Goal: Information Seeking & Learning: Check status

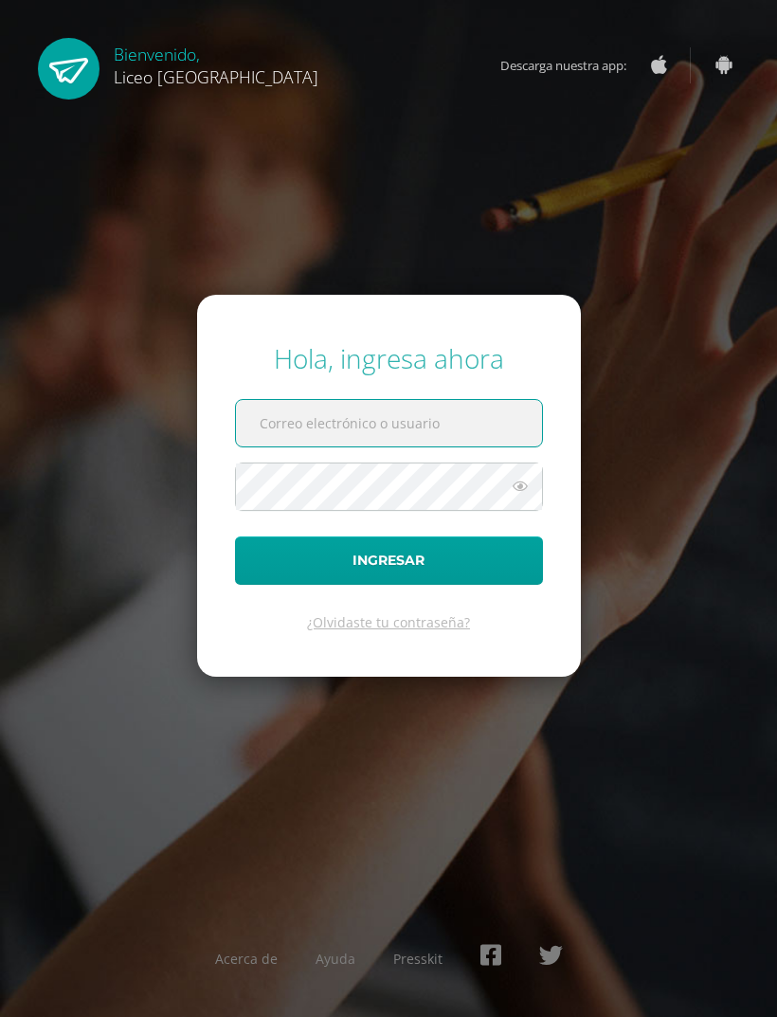
type input "sergiomansillaj@gmail.com"
click at [389, 585] on button "Ingresar" at bounding box center [389, 561] width 308 height 48
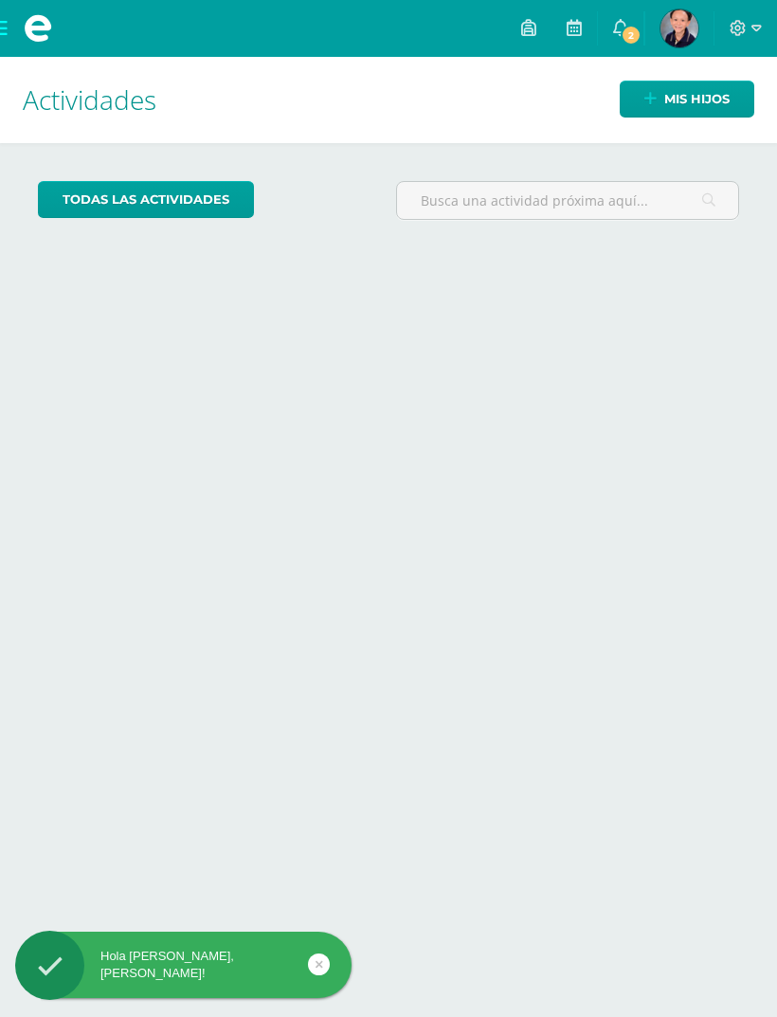
click at [634, 25] on span "2" at bounding box center [631, 35] width 21 height 21
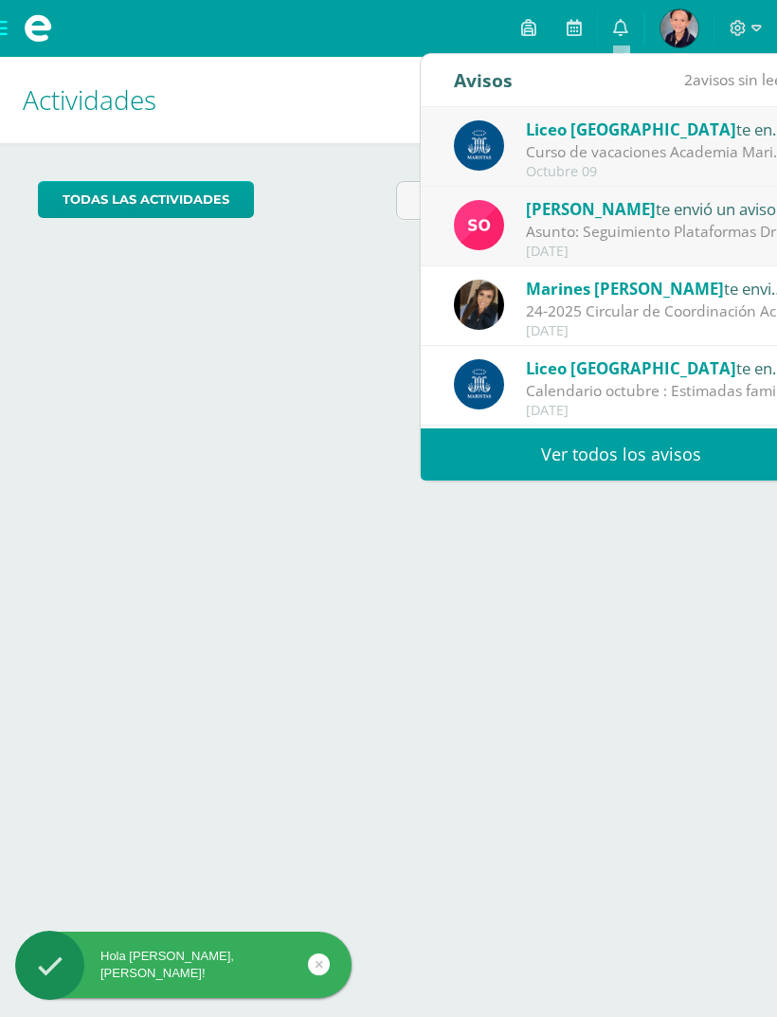
click at [745, 213] on div "Sonia Ascencio te envió un aviso" at bounding box center [658, 208] width 264 height 25
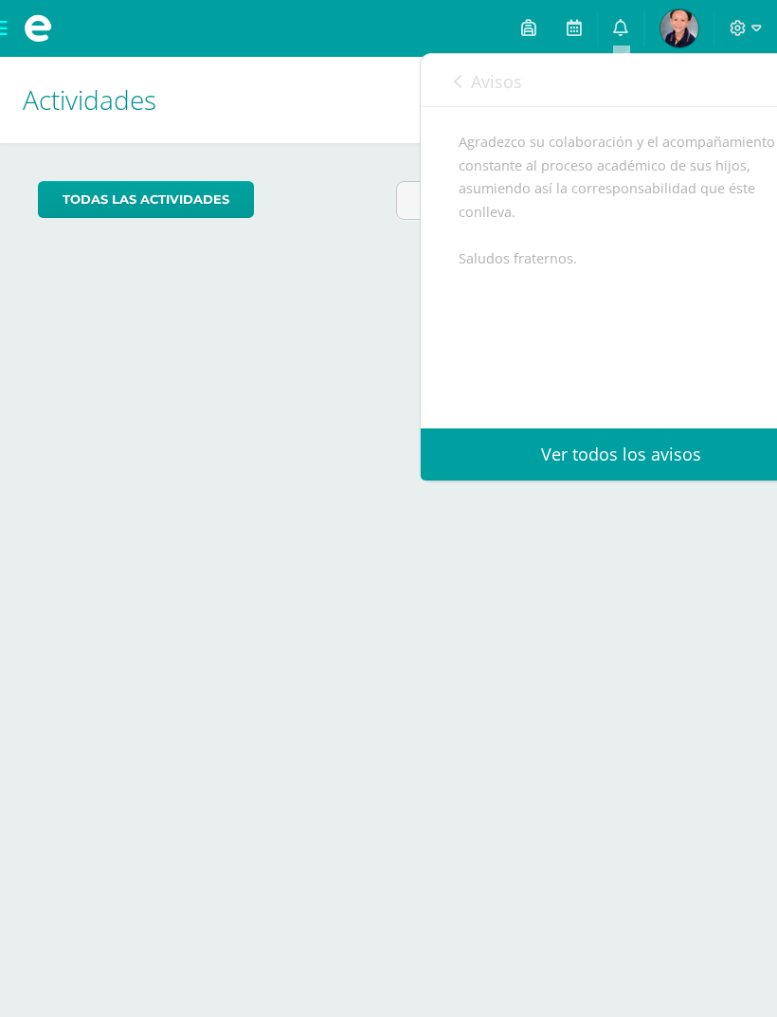
scroll to position [585, 0]
click at [656, 437] on link "Ver todos los avisos" at bounding box center [621, 455] width 401 height 52
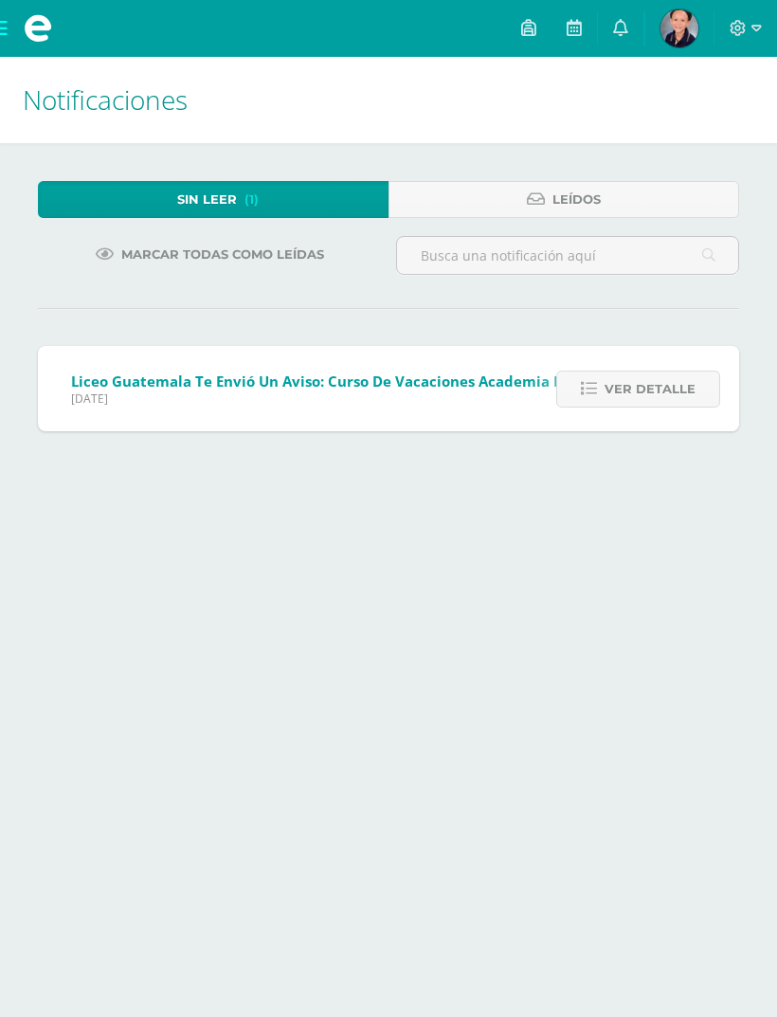
click at [634, 20] on link at bounding box center [621, 28] width 46 height 57
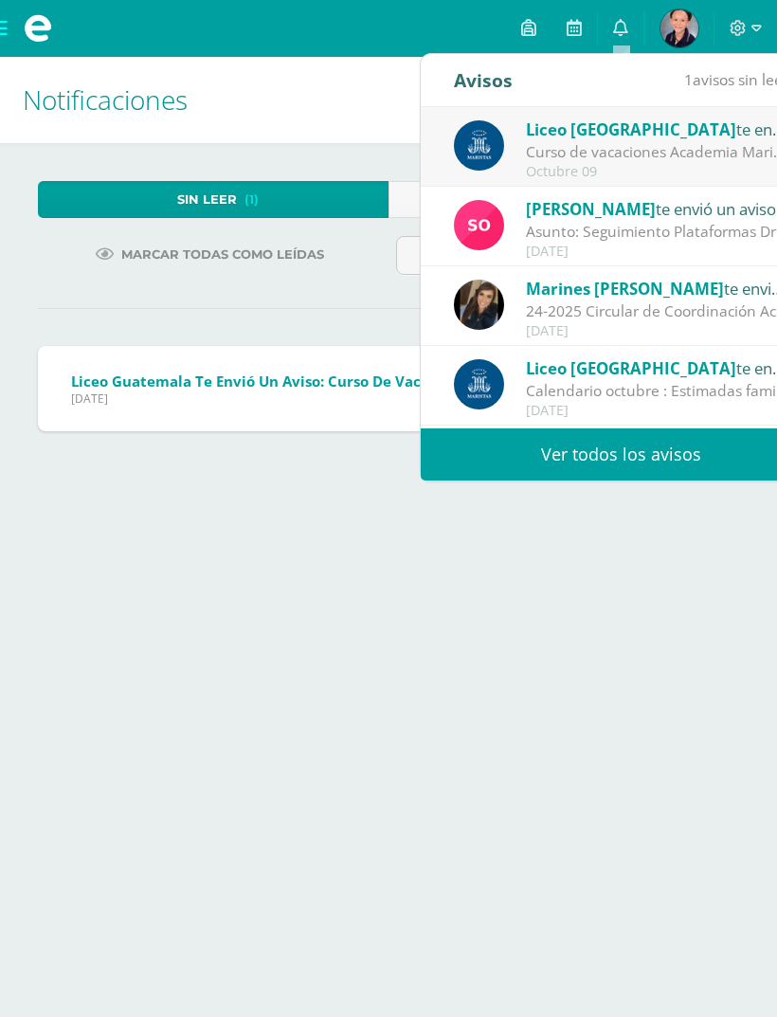
click at [687, 135] on div "Liceo Guatemala te envió un aviso" at bounding box center [658, 129] width 264 height 25
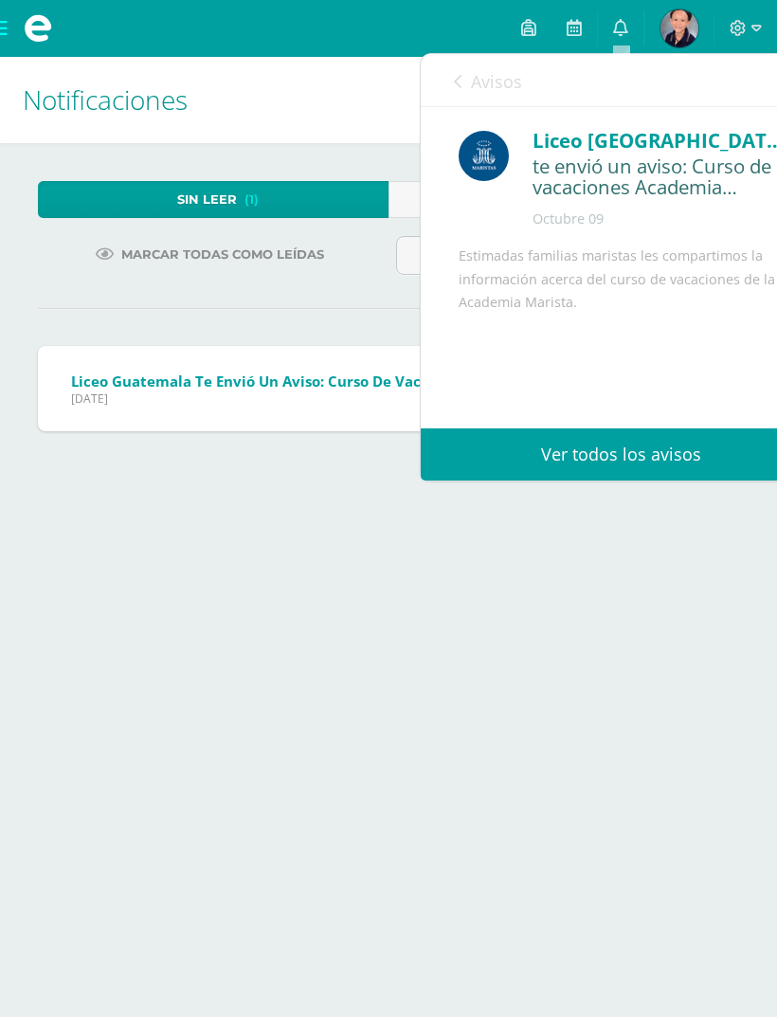
click at [110, 407] on span "Jueves 09 de Octubre de 2025" at bounding box center [340, 399] width 538 height 16
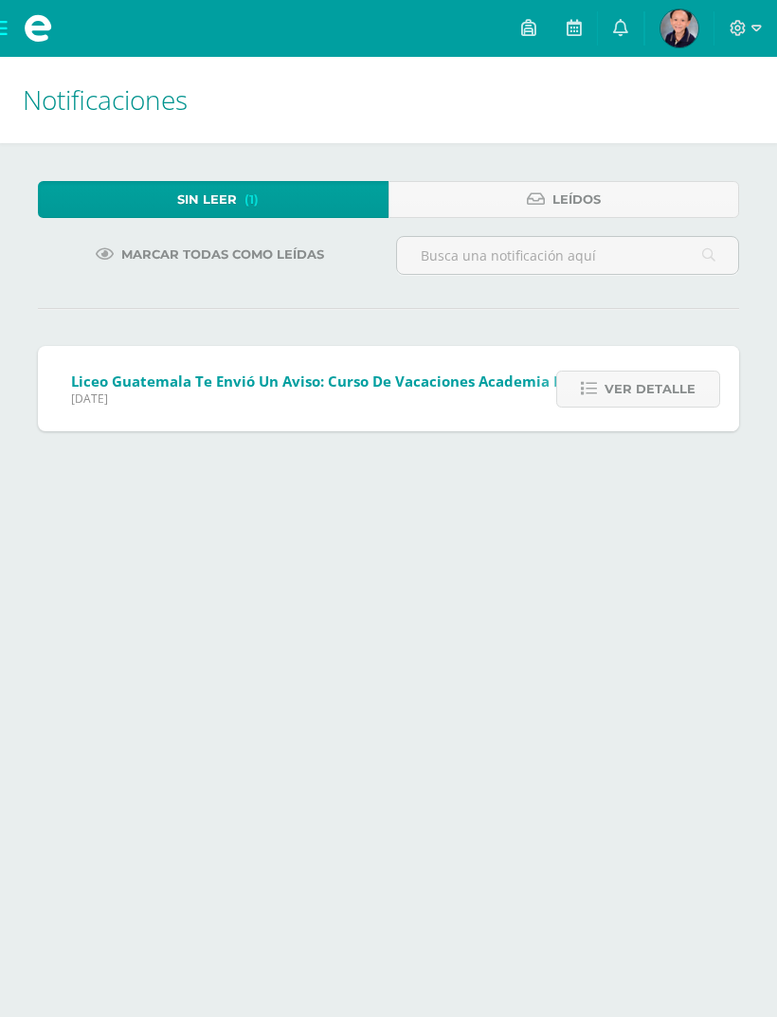
click at [684, 375] on span "Ver detalle" at bounding box center [650, 389] width 91 height 35
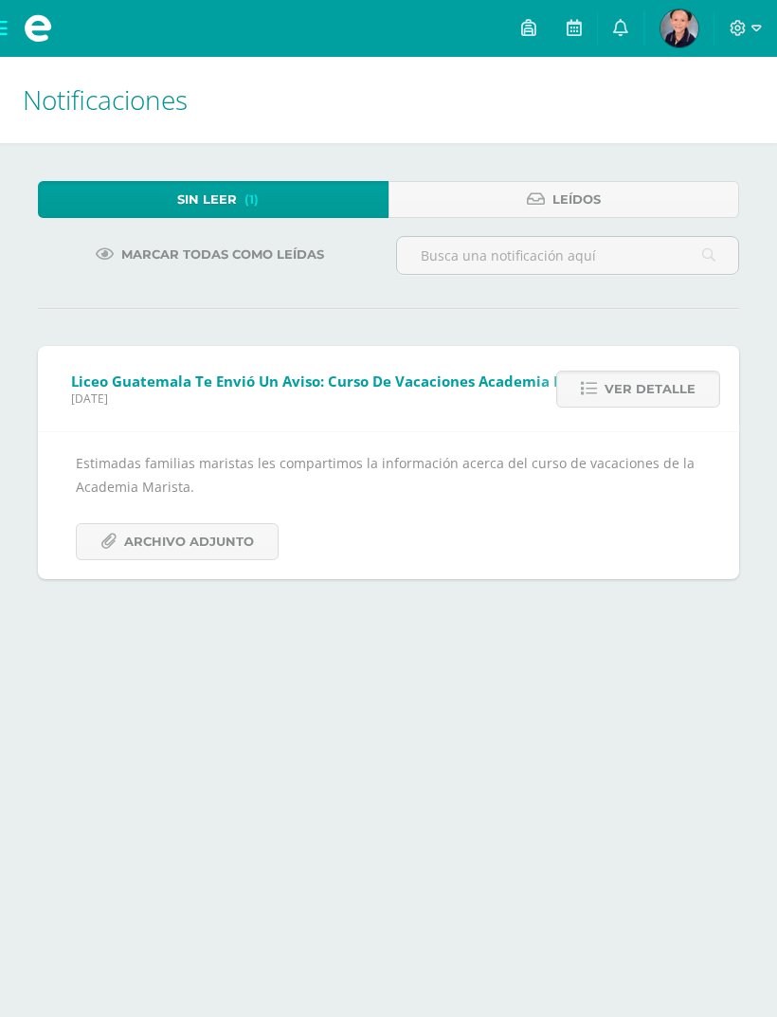
click at [169, 543] on span "Archivo Adjunto" at bounding box center [189, 541] width 130 height 35
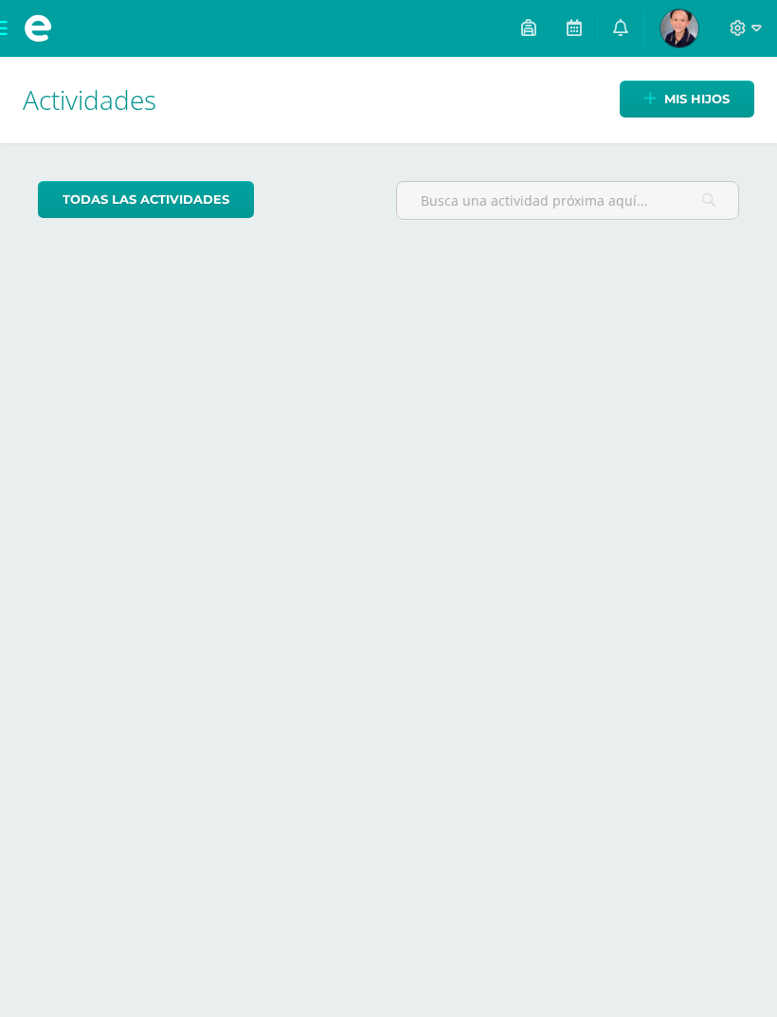
click at [683, 32] on img at bounding box center [680, 28] width 38 height 38
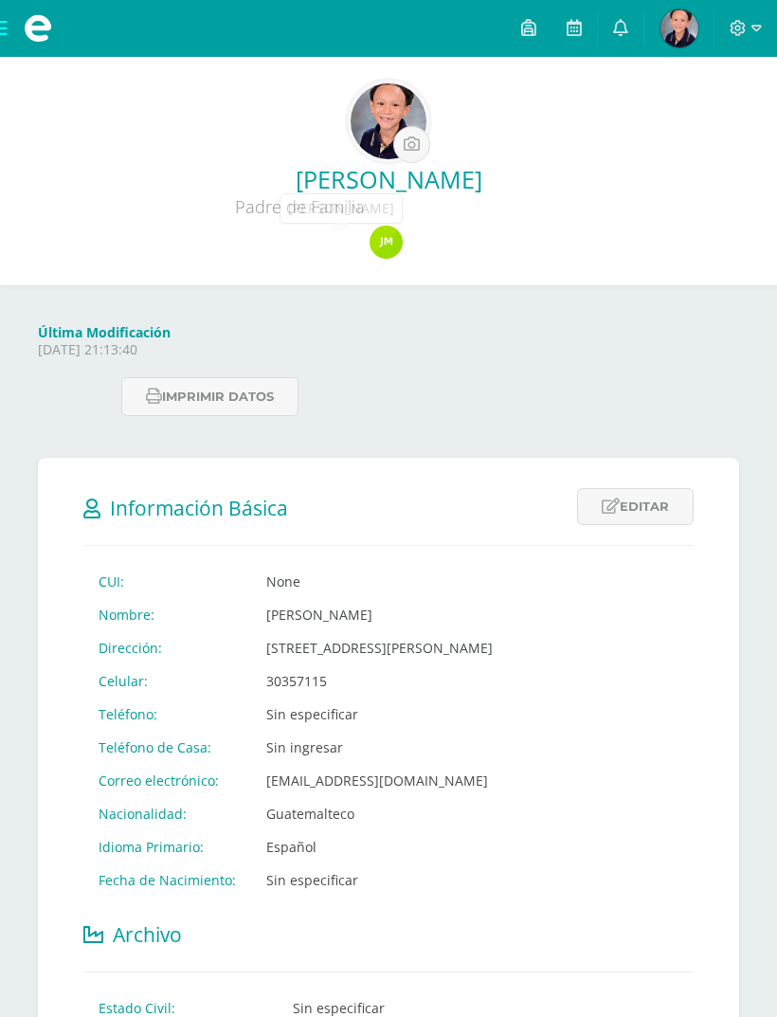
click at [377, 237] on img at bounding box center [386, 242] width 33 height 33
click at [388, 234] on img at bounding box center [386, 242] width 33 height 33
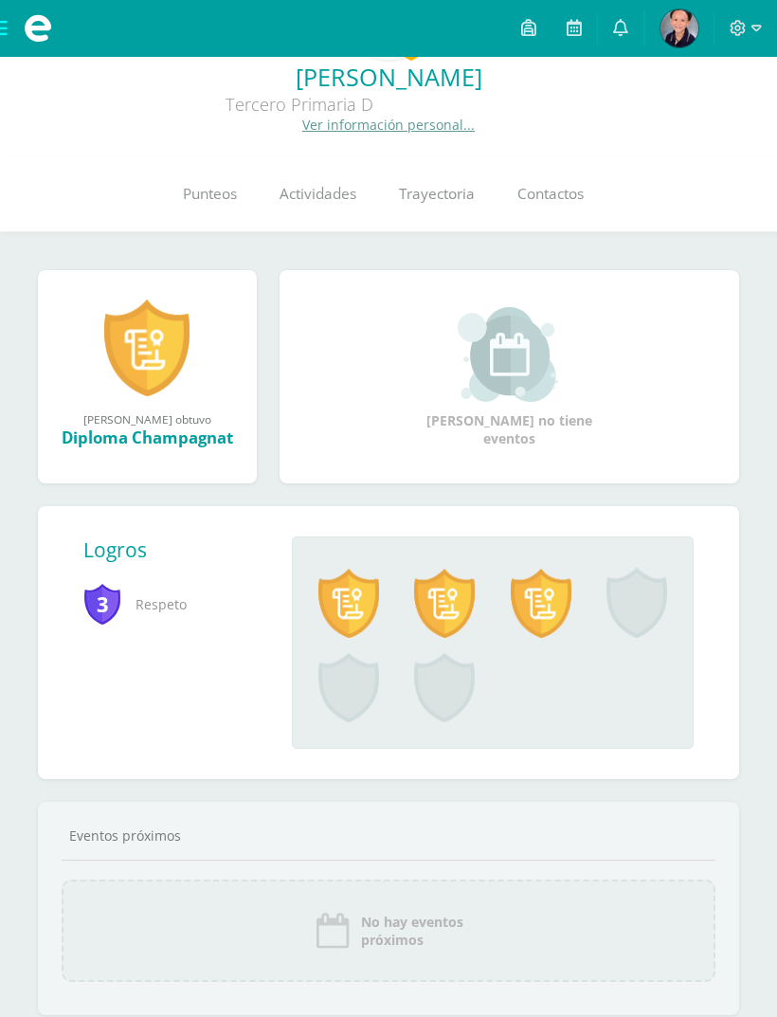
scroll to position [105, 0]
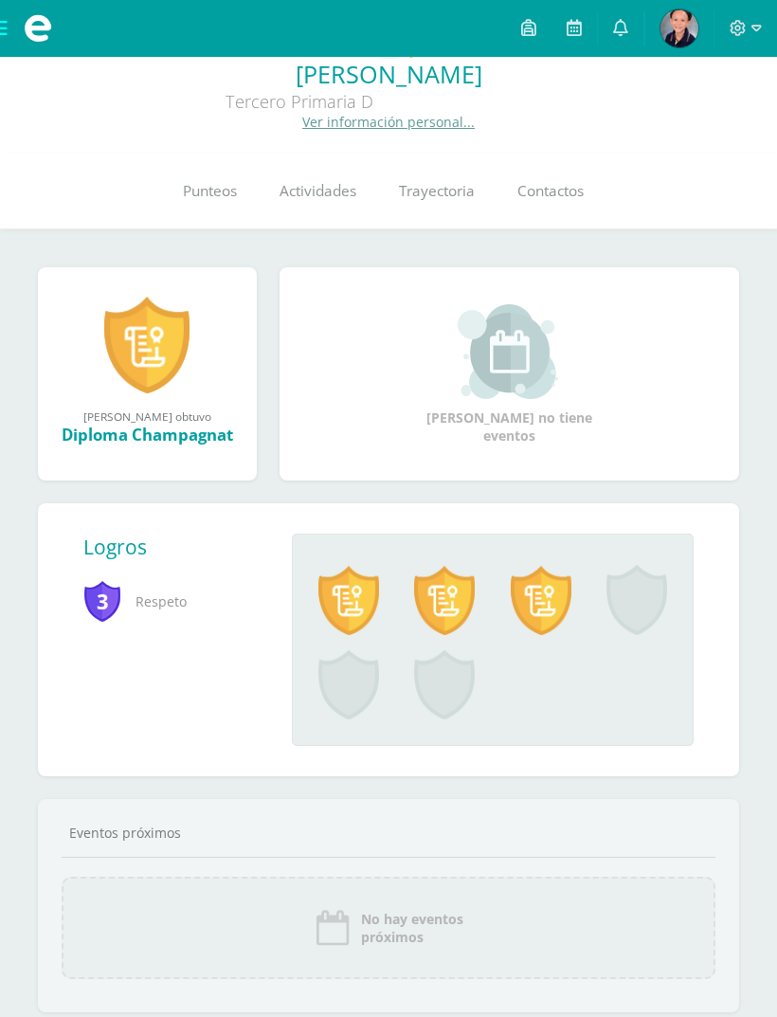
click at [213, 186] on span "Punteos" at bounding box center [210, 191] width 54 height 20
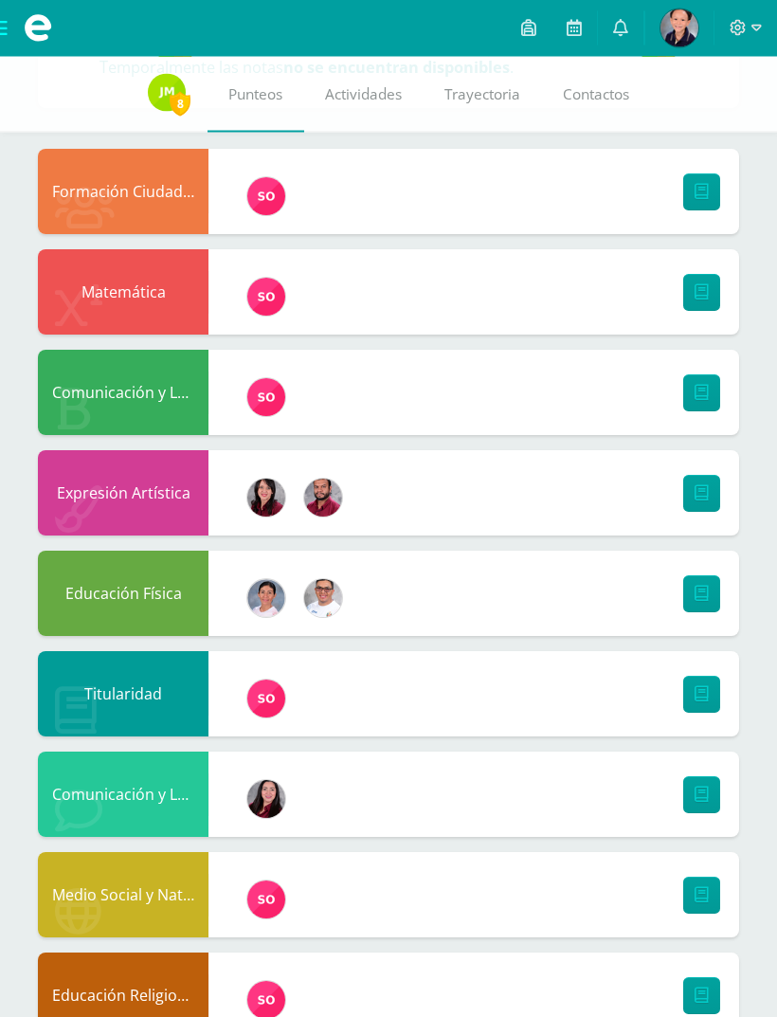
scroll to position [192, 0]
click at [710, 186] on link at bounding box center [702, 192] width 37 height 37
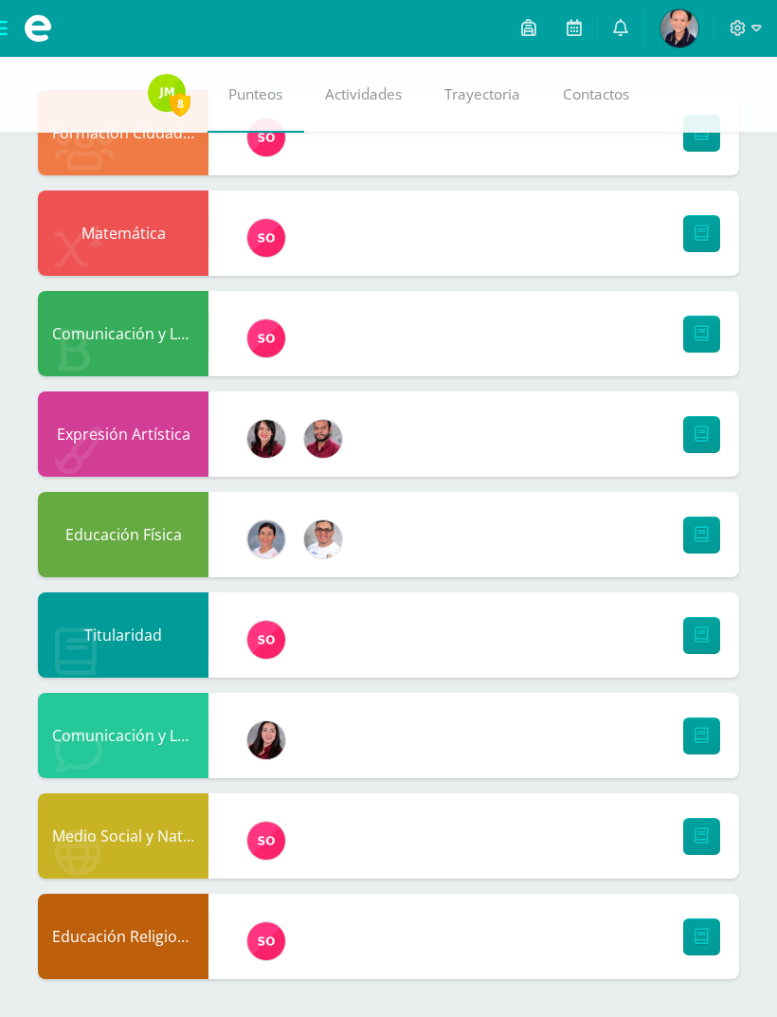
click at [697, 442] on icon at bounding box center [702, 435] width 14 height 16
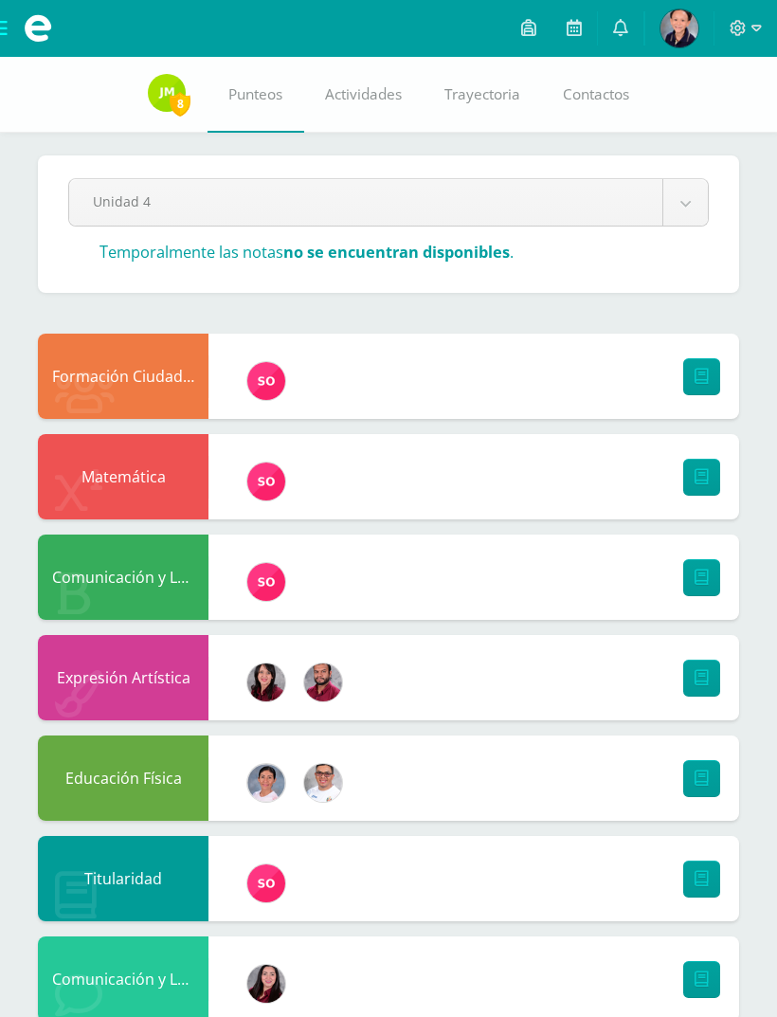
scroll to position [0, 0]
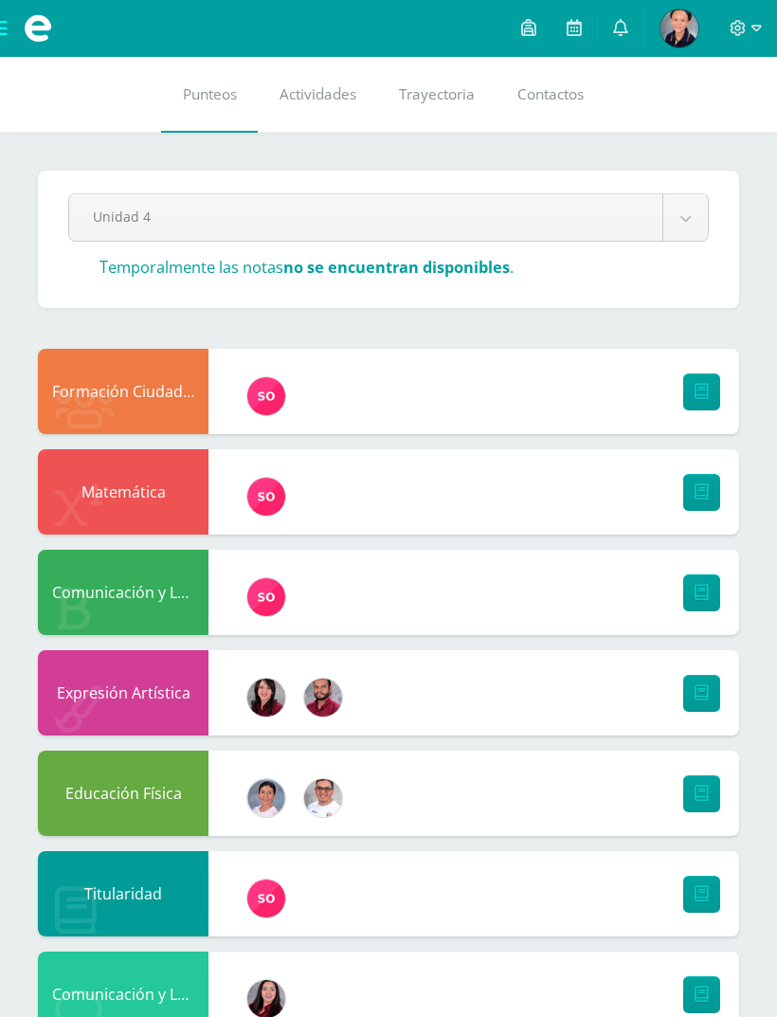
click at [765, 19] on div at bounding box center [746, 28] width 63 height 57
click at [747, 19] on span at bounding box center [746, 28] width 32 height 21
click at [668, 132] on span "Cerrar sesión" at bounding box center [697, 130] width 85 height 18
